Goal: Task Accomplishment & Management: Manage account settings

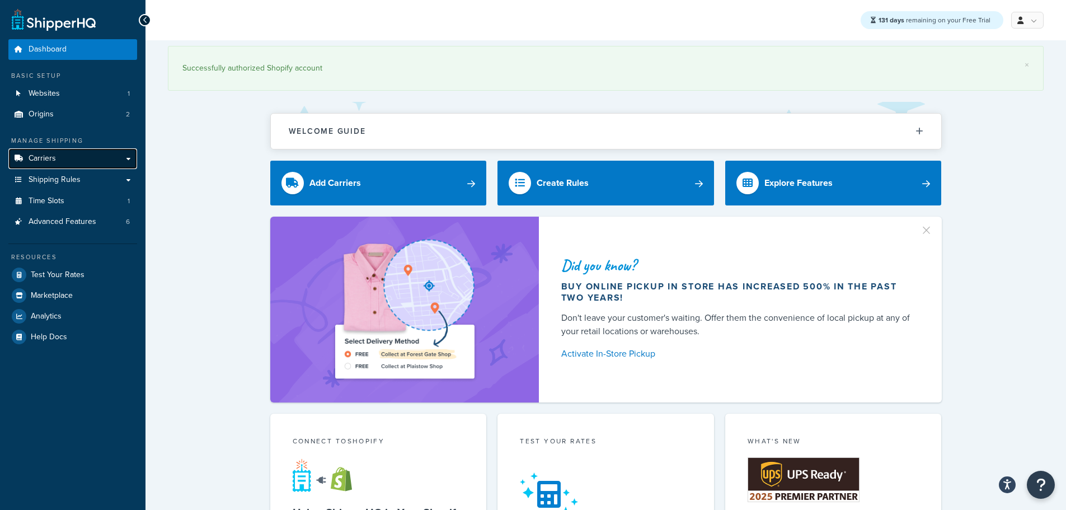
click at [73, 161] on link "Carriers" at bounding box center [72, 158] width 129 height 21
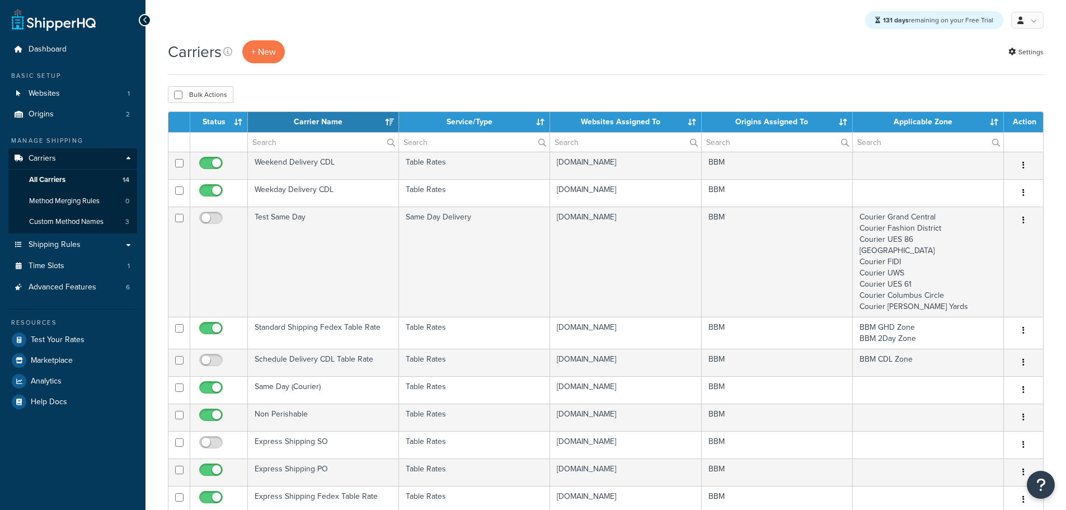
select select "15"
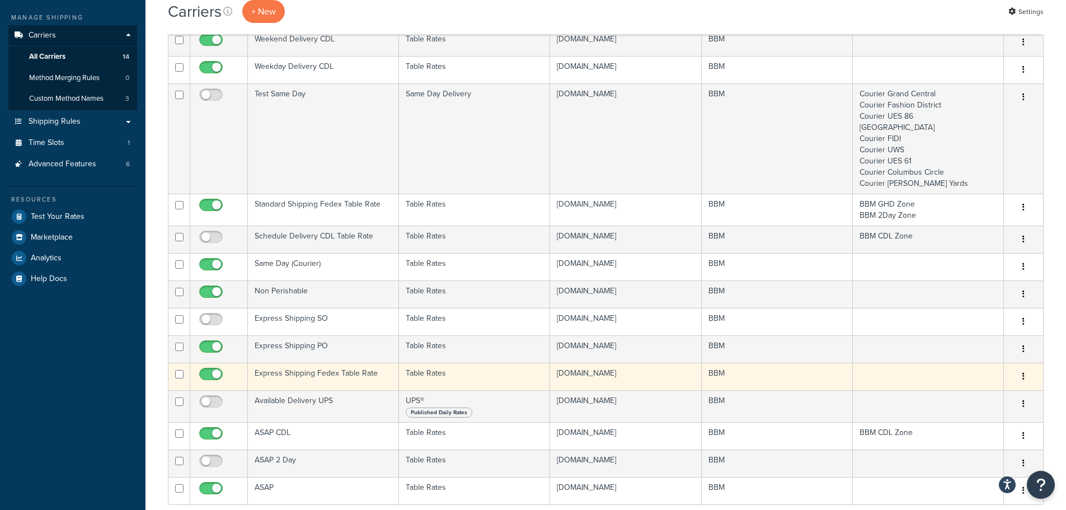
scroll to position [168, 0]
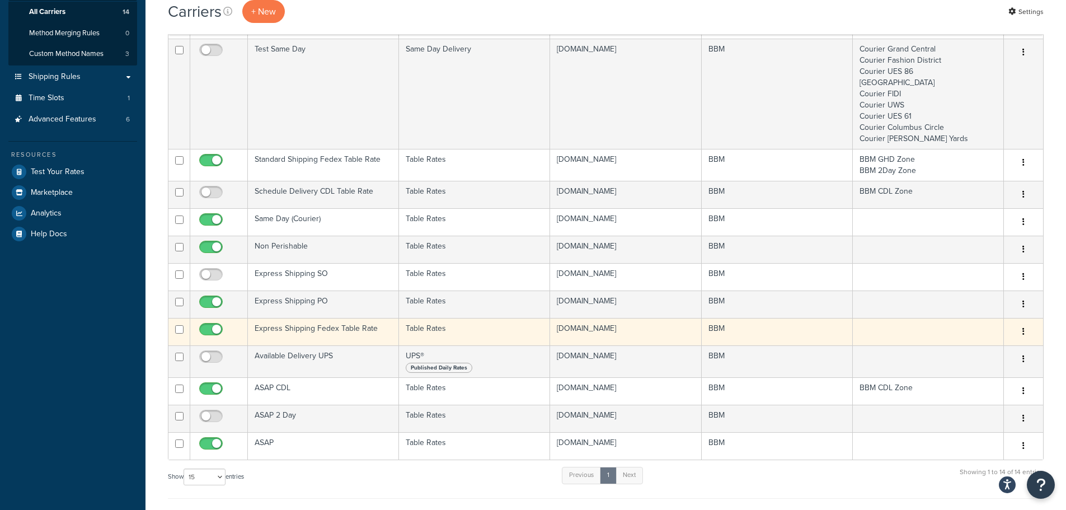
click at [281, 327] on td "Express Shipping Fedex Table Rate" at bounding box center [323, 331] width 151 height 27
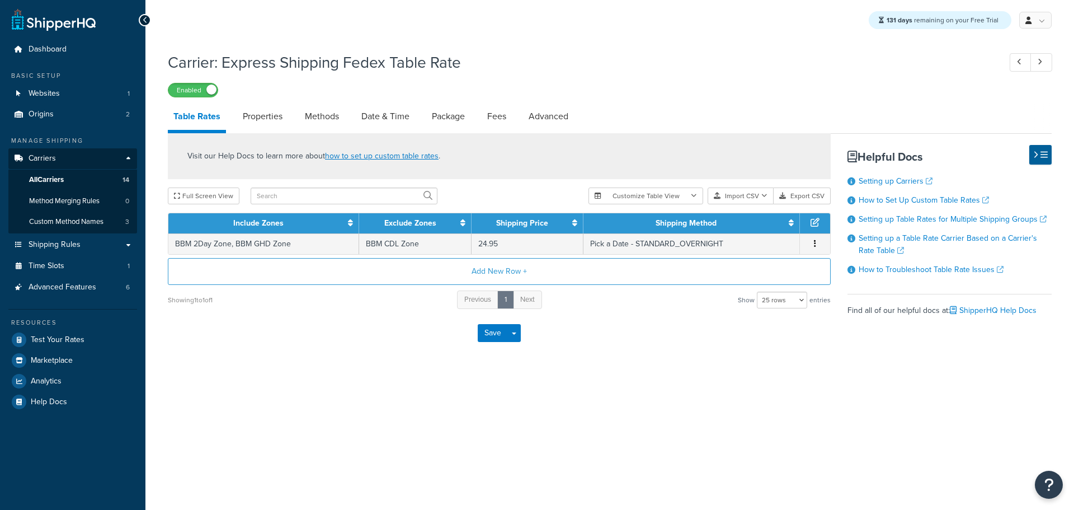
select select "25"
click at [381, 119] on link "Date & Time" at bounding box center [385, 116] width 59 height 27
